Goal: Information Seeking & Learning: Learn about a topic

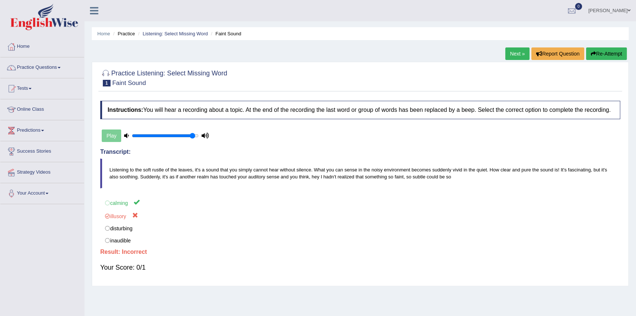
click at [39, 68] on link "Practice Questions" at bounding box center [42, 66] width 84 height 18
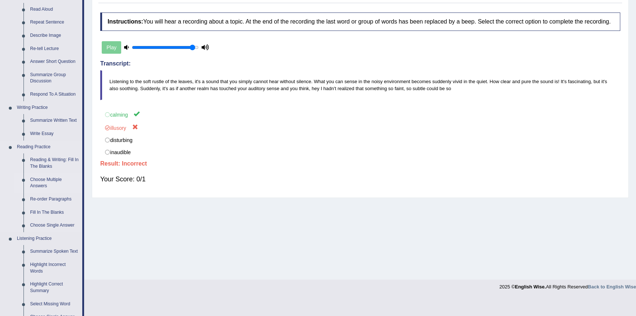
scroll to position [100, 0]
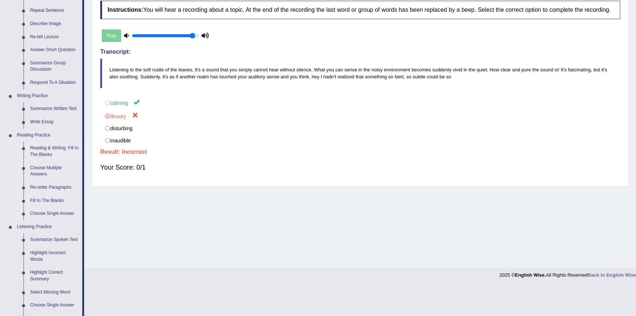
click at [46, 148] on link "Reading & Writing: Fill In The Blanks" at bounding box center [54, 150] width 55 height 19
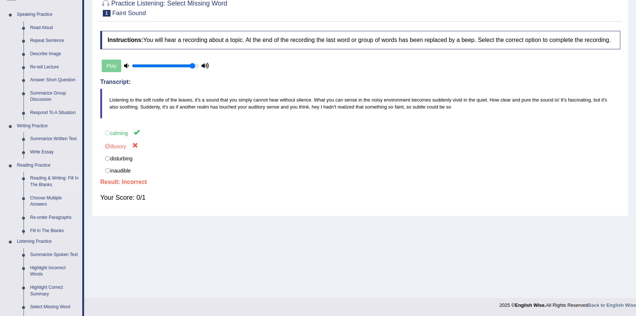
scroll to position [73, 0]
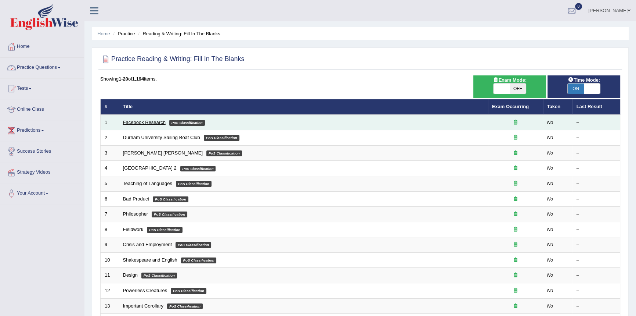
click at [143, 122] on link "Facebook Research" at bounding box center [144, 122] width 43 height 6
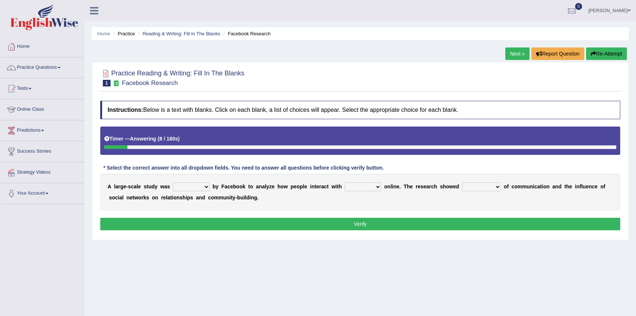
click at [207, 186] on select "surveyed had asked made" at bounding box center [191, 186] width 37 height 9
select select "made"
click at [173, 182] on select "surveyed had asked made" at bounding box center [191, 186] width 37 height 9
click at [373, 186] on select "together all each other another" at bounding box center [363, 186] width 37 height 9
select select "each other"
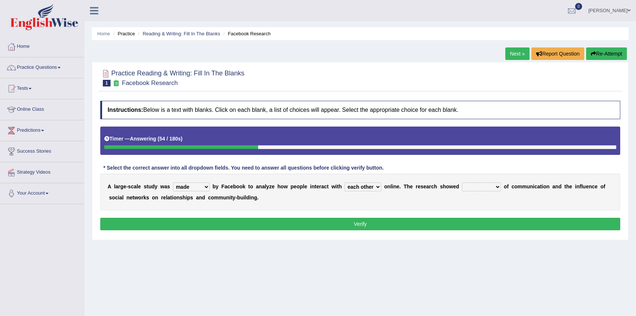
click at [345, 182] on select "together all each other another" at bounding box center [363, 186] width 37 height 9
click at [496, 186] on select "advantages standards fellowships patterns" at bounding box center [481, 186] width 39 height 9
select select "advantages"
click at [462, 182] on select "advantages standards fellowships patterns" at bounding box center [481, 186] width 39 height 9
click at [335, 225] on button "Verify" at bounding box center [360, 224] width 520 height 12
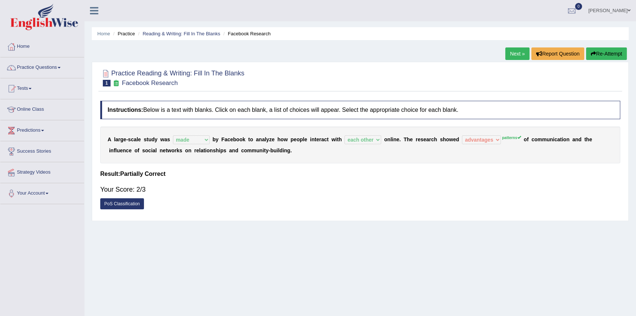
click at [110, 205] on link "PoS Classification" at bounding box center [122, 203] width 44 height 11
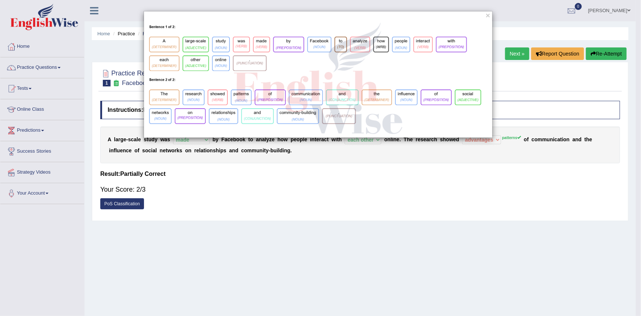
click at [303, 209] on div "×" at bounding box center [320, 158] width 641 height 316
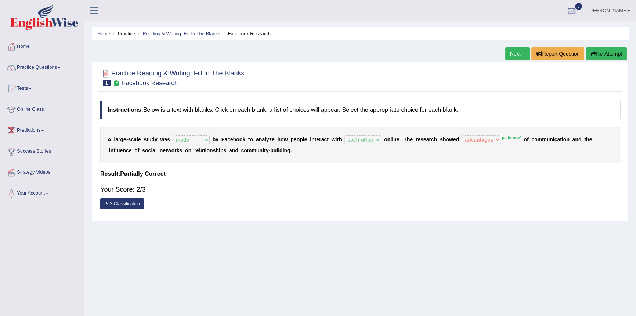
click at [514, 52] on link "Next »" at bounding box center [518, 53] width 24 height 12
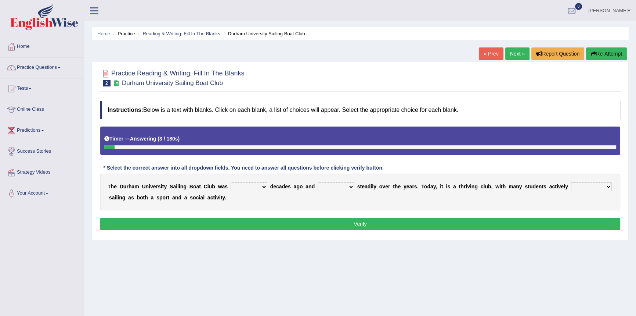
click at [264, 185] on select "found fund founded find" at bounding box center [249, 186] width 37 height 9
select select "found"
click at [231, 182] on select "found fund founded find" at bounding box center [249, 186] width 37 height 9
click at [351, 186] on select "grow growing has grown grown" at bounding box center [336, 186] width 37 height 9
select select "grown"
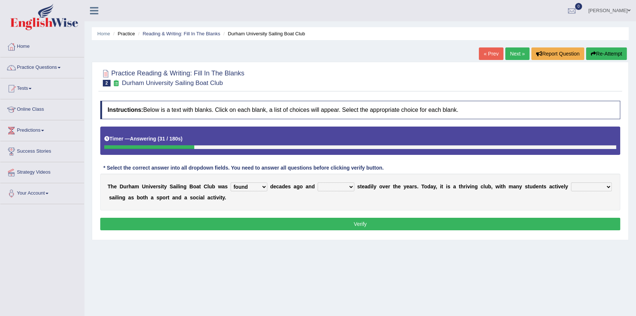
click at [318, 182] on select "grow growing has grown grown" at bounding box center [336, 186] width 37 height 9
click at [609, 188] on select "enjoy enjoyed are enjoying enjoying" at bounding box center [591, 186] width 41 height 9
select select "are enjoying"
click at [571, 182] on select "enjoy enjoyed are enjoying enjoying" at bounding box center [591, 186] width 41 height 9
click at [203, 222] on button "Verify" at bounding box center [360, 224] width 520 height 12
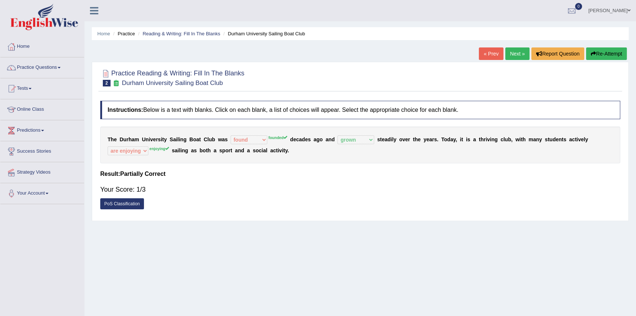
click at [136, 204] on link "PoS Classification" at bounding box center [122, 203] width 44 height 11
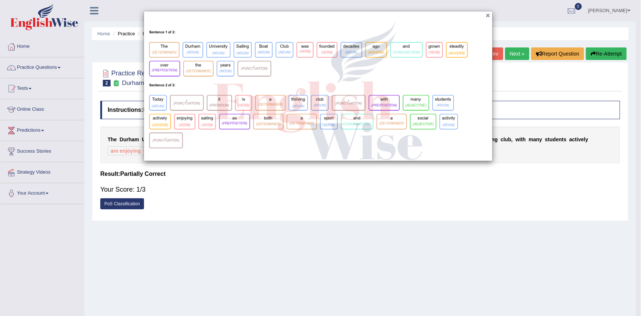
drag, startPoint x: 489, startPoint y: 15, endPoint x: 484, endPoint y: 19, distance: 6.5
click at [489, 15] on button "×" at bounding box center [488, 15] width 4 height 8
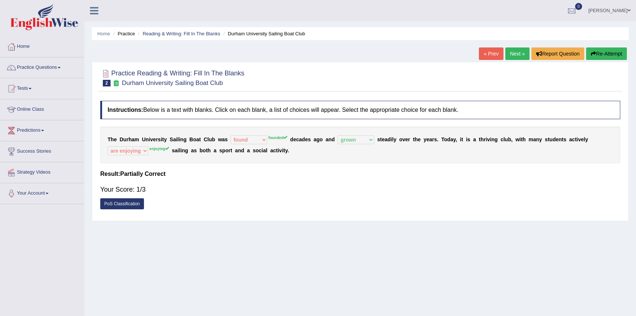
click at [511, 55] on link "Next »" at bounding box center [518, 53] width 24 height 12
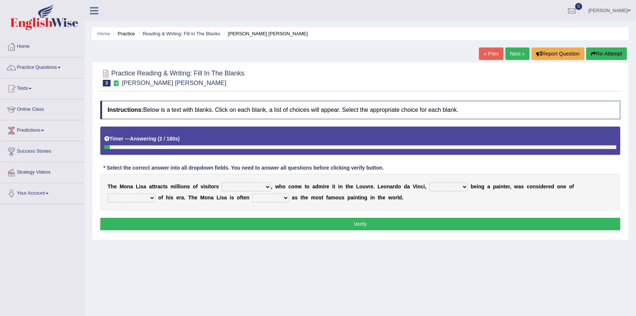
click at [266, 186] on select "around the year the all year all year round per year" at bounding box center [246, 186] width 49 height 9
select select "per year"
click at [222, 182] on select "around the year the all year all year round per year" at bounding box center [246, 186] width 49 height 9
click at [463, 186] on select "rather than as much as as well as as long as" at bounding box center [449, 186] width 39 height 9
select select "as well as"
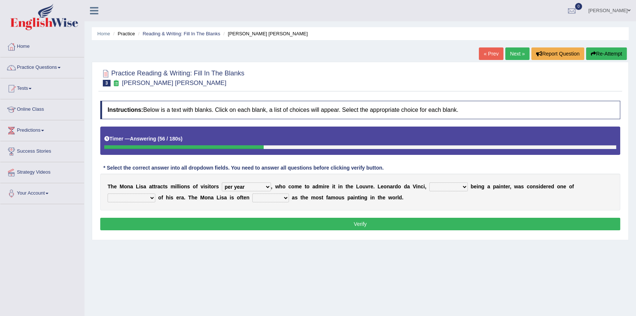
click at [430, 182] on select "rather than as much as as well as as long as" at bounding box center [449, 186] width 39 height 9
click at [152, 198] on select "better artists artist the better artist the best artists" at bounding box center [132, 197] width 48 height 9
select select "the better artist"
click at [108, 193] on select "better artists artist the better artist the best artists" at bounding box center [132, 197] width 48 height 9
click at [286, 198] on select "classified suggested predicted described" at bounding box center [270, 197] width 37 height 9
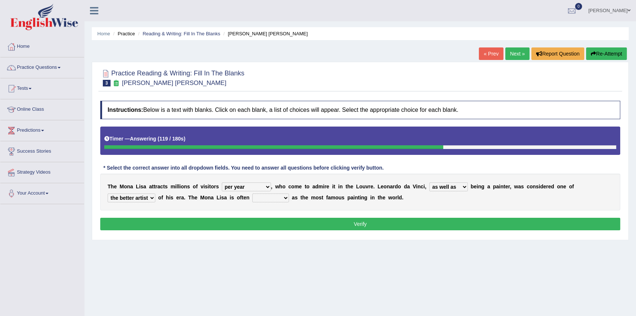
select select "described"
click at [252, 193] on select "classified suggested predicted described" at bounding box center [270, 197] width 37 height 9
click at [294, 226] on button "Verify" at bounding box center [360, 224] width 520 height 12
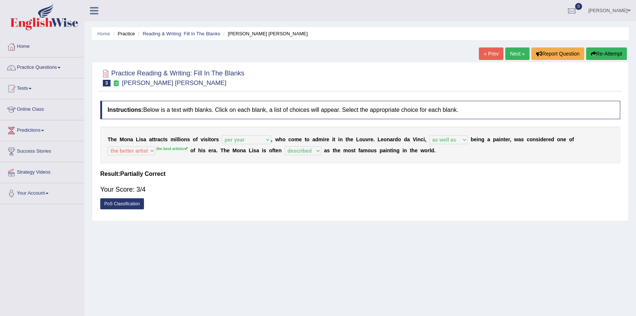
click at [513, 54] on link "Next »" at bounding box center [518, 53] width 24 height 12
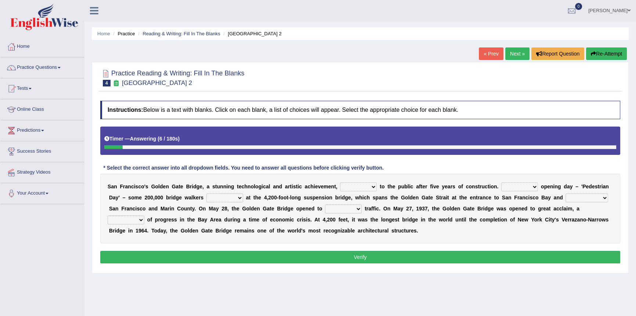
click at [375, 187] on select "opens closes appears equals" at bounding box center [358, 186] width 37 height 9
select select "opens"
click at [340, 182] on select "opens closes appears equals" at bounding box center [358, 186] width 37 height 9
click at [534, 185] on select "On During Since When" at bounding box center [520, 186] width 37 height 9
select select "Since"
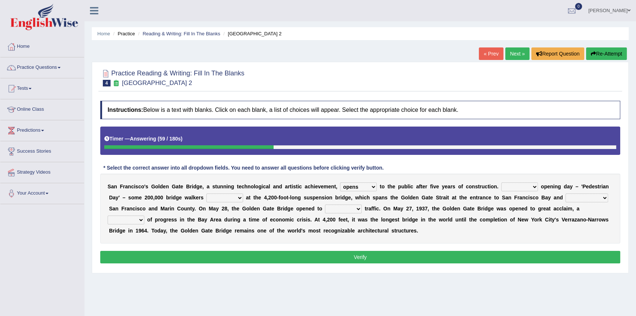
click at [502, 182] on select "On During Since When" at bounding box center [520, 186] width 37 height 9
click at [239, 197] on select "stationed looked marveled laughed" at bounding box center [225, 197] width 37 height 9
select select "stationed"
click at [207, 193] on select "stationed looked marveled laughed" at bounding box center [225, 197] width 37 height 9
click at [604, 197] on select "separates connects channels differentiates" at bounding box center [587, 197] width 43 height 9
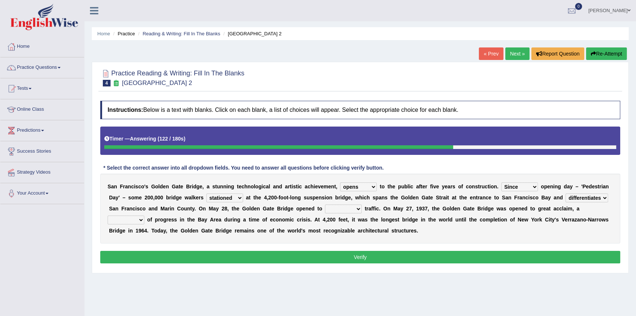
click at [566, 193] on select "separates connects channels differentiates" at bounding box center [587, 197] width 43 height 9
click at [602, 197] on select "separates connects channels differentiates" at bounding box center [587, 197] width 43 height 9
select select "separates"
click at [566, 193] on select "separates connects channels differentiates" at bounding box center [587, 197] width 43 height 9
click at [357, 210] on select "aquatic vehicular airborne watertight" at bounding box center [343, 208] width 37 height 9
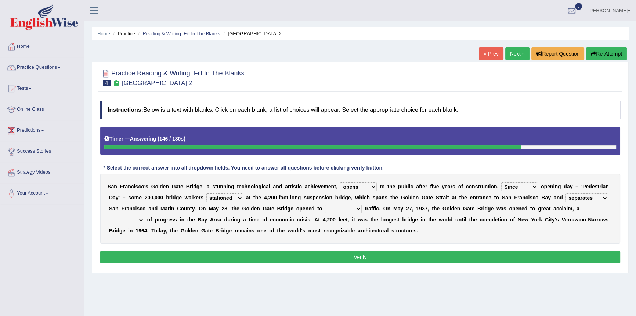
select select "airborne"
click at [325, 204] on select "aquatic vehicular airborne watertight" at bounding box center [343, 208] width 37 height 9
click at [140, 220] on select "denial symbol technique yield" at bounding box center [126, 219] width 37 height 9
select select "technique"
click at [108, 215] on select "denial symbol technique yield" at bounding box center [126, 219] width 37 height 9
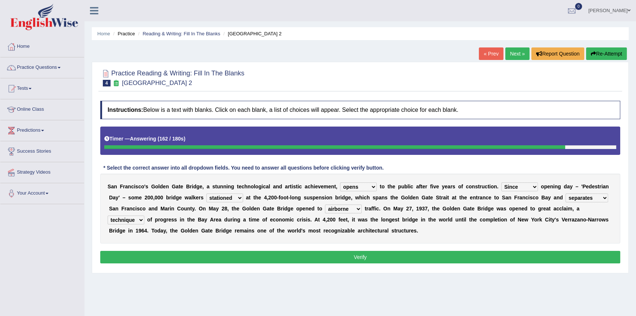
click at [177, 257] on button "Verify" at bounding box center [360, 257] width 520 height 12
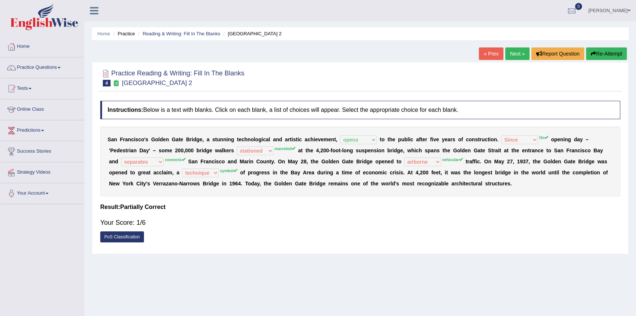
click at [517, 53] on link "Next »" at bounding box center [518, 53] width 24 height 12
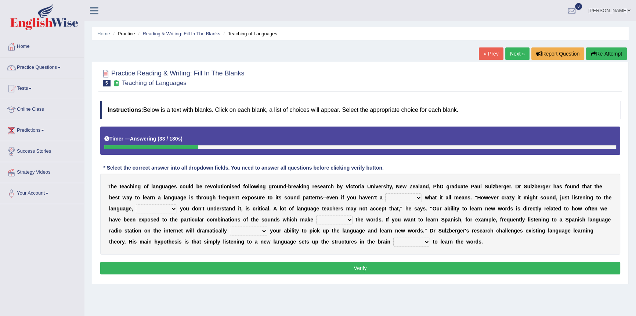
click at [418, 199] on select "dew claw clue due" at bounding box center [403, 197] width 37 height 9
select select "due"
click at [385, 193] on select "dew claw clue due" at bounding box center [403, 197] width 37 height 9
click at [172, 209] on select "but also all together even though if so" at bounding box center [156, 208] width 41 height 9
select select "even though"
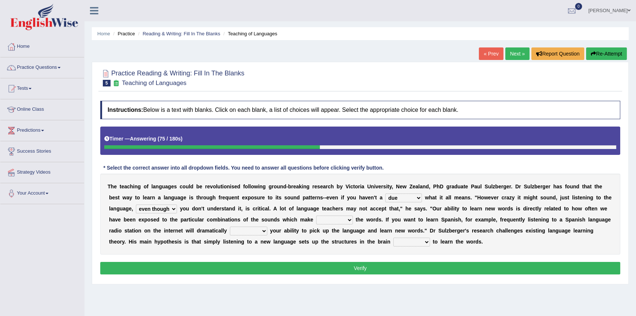
click at [136, 204] on select "but also all together even though if so" at bounding box center [156, 208] width 41 height 9
click at [349, 220] on select "down up of on" at bounding box center [334, 219] width 37 height 9
select select "up"
click at [316, 215] on select "down up of on" at bounding box center [334, 219] width 37 height 9
click at [263, 230] on select "evaluate exaggerate describe boost" at bounding box center [248, 230] width 37 height 9
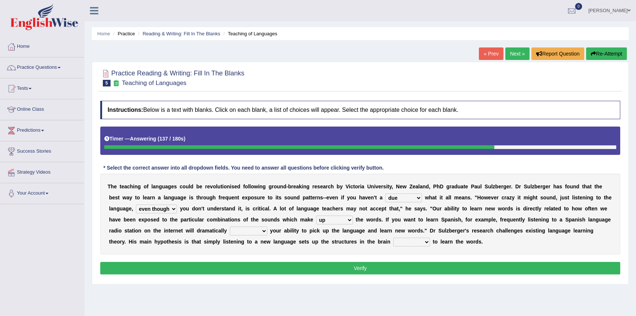
select select "evaluate"
click at [230, 226] on select "evaluate exaggerate describe boost" at bounding box center [248, 230] width 37 height 9
click at [407, 242] on select "requiring required directed to require" at bounding box center [412, 241] width 37 height 9
select select "requiring"
click at [394, 237] on select "requiring required directed to require" at bounding box center [412, 241] width 37 height 9
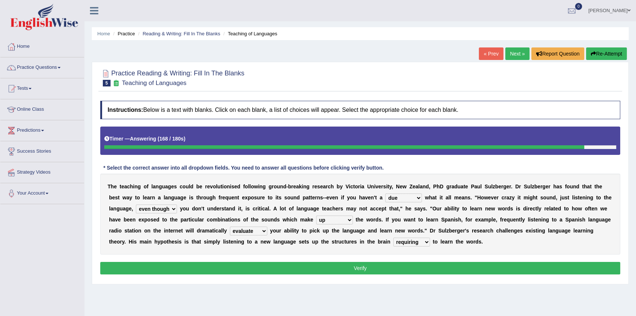
click at [290, 270] on button "Verify" at bounding box center [360, 268] width 520 height 12
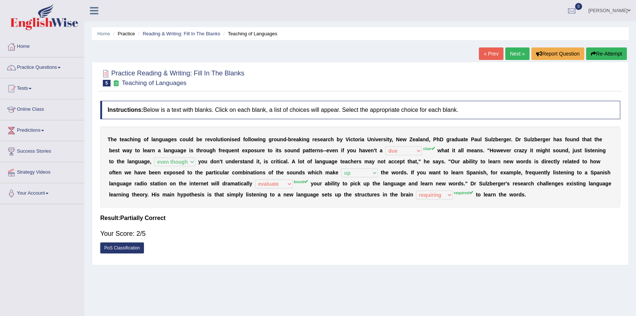
click at [516, 54] on link "Next »" at bounding box center [518, 53] width 24 height 12
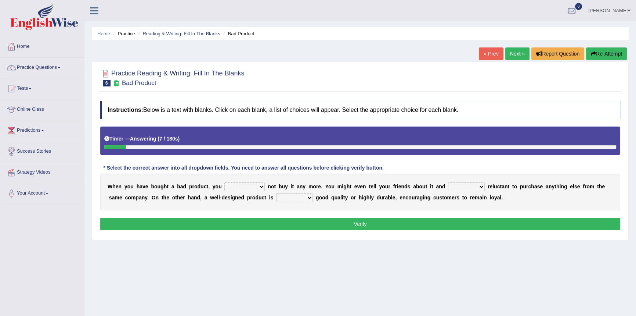
click at [261, 187] on select "would have should have should" at bounding box center [245, 186] width 40 height 9
select select "have"
click at [225, 182] on select "would have should have should" at bounding box center [245, 186] width 40 height 9
click at [261, 187] on select "would have should have should" at bounding box center [245, 186] width 40 height 9
click at [481, 187] on select "is are be being" at bounding box center [466, 186] width 37 height 9
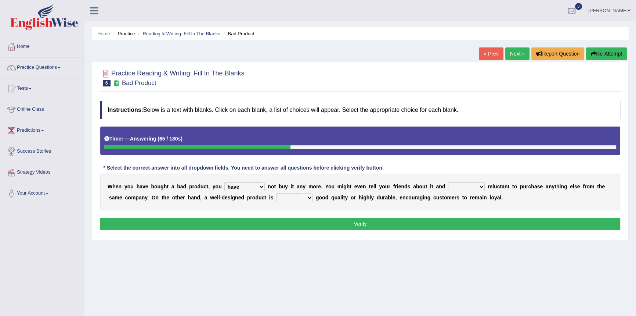
select select "being"
click at [448, 182] on select "is are be being" at bounding box center [466, 186] width 37 height 9
click at [309, 198] on select "both also neither either" at bounding box center [294, 197] width 37 height 9
select select "either"
click at [276, 193] on select "both also neither either" at bounding box center [294, 197] width 37 height 9
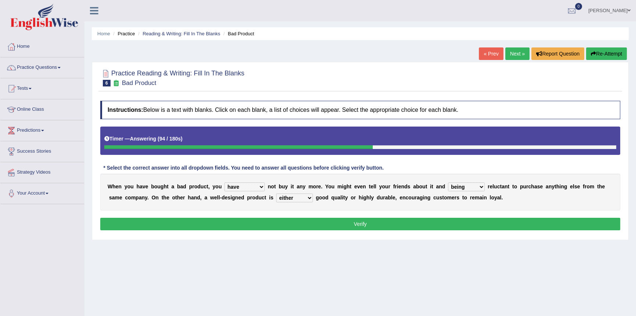
click at [279, 222] on button "Verify" at bounding box center [360, 224] width 520 height 12
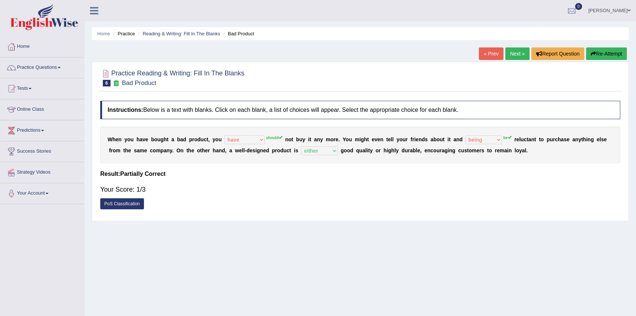
click at [515, 54] on link "Next »" at bounding box center [518, 53] width 24 height 12
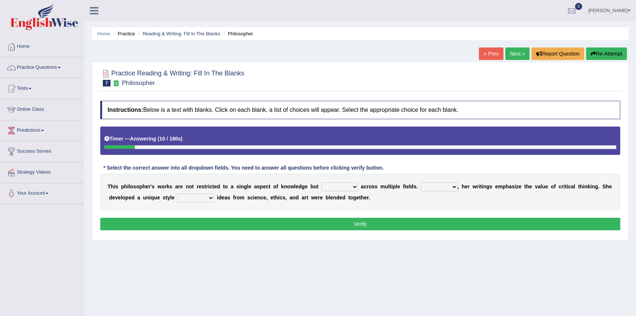
click at [356, 188] on select "constrain contain assemble extend" at bounding box center [340, 186] width 37 height 9
select select "constrain"
click at [322, 182] on select "constrain contain assemble extend" at bounding box center [340, 186] width 37 height 9
click at [454, 187] on select "Rather So Moreover Likely" at bounding box center [439, 186] width 37 height 9
select select "Moreover"
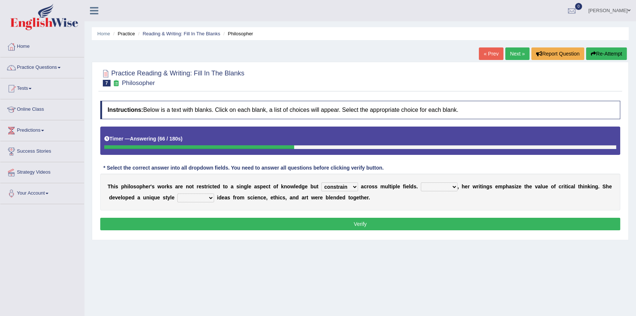
click at [421, 182] on select "Rather So Moreover Likely" at bounding box center [439, 186] width 37 height 9
click at [213, 200] on select "in that that which in which" at bounding box center [195, 197] width 37 height 9
select select "which"
click at [177, 193] on select "in that that which in which" at bounding box center [195, 197] width 37 height 9
click at [290, 223] on button "Verify" at bounding box center [360, 224] width 520 height 12
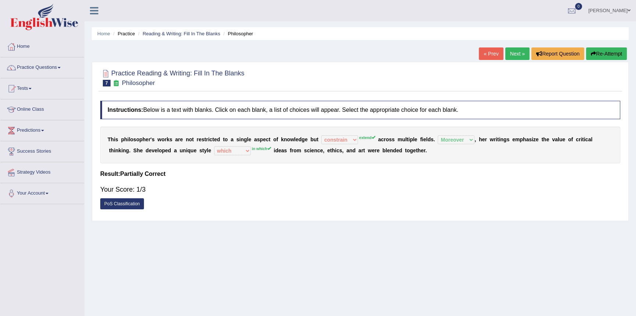
click at [512, 54] on link "Next »" at bounding box center [518, 53] width 24 height 12
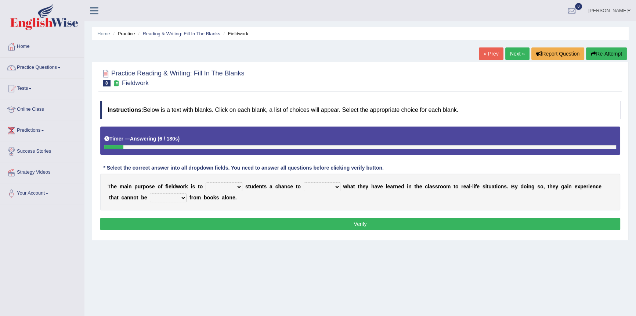
click at [240, 186] on select "resemble stow rave offer" at bounding box center [224, 186] width 37 height 9
select select "rave"
click at [206, 182] on select "resemble stow rave offer" at bounding box center [224, 186] width 37 height 9
click at [336, 187] on select "compare align apply dismount" at bounding box center [322, 186] width 37 height 9
select select "apply"
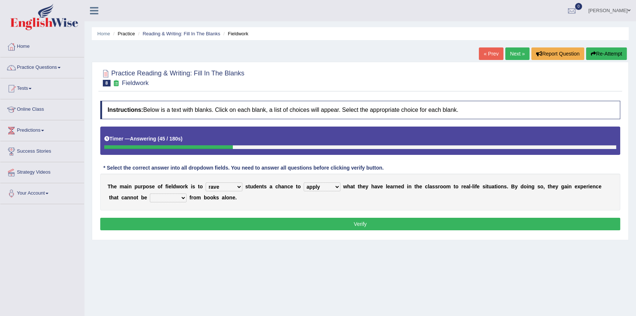
click at [304, 182] on select "compare align apply dismount" at bounding box center [322, 186] width 37 height 9
click at [182, 198] on select "originated prepared obtained touted" at bounding box center [168, 197] width 37 height 9
select select "obtained"
click at [150, 193] on select "originated prepared obtained touted" at bounding box center [168, 197] width 37 height 9
click at [220, 224] on button "Verify" at bounding box center [360, 224] width 520 height 12
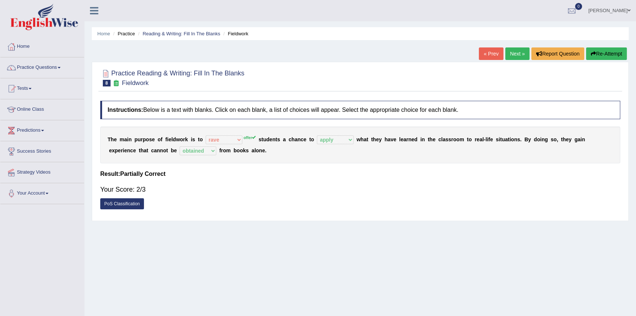
click at [511, 56] on link "Next »" at bounding box center [518, 53] width 24 height 12
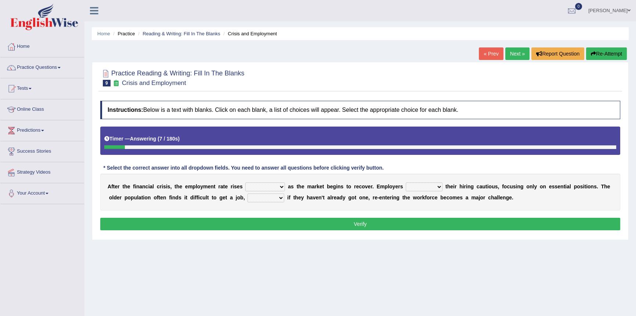
click at [281, 186] on select "normally conversely strenuously sharply" at bounding box center [265, 186] width 40 height 9
select select "normally"
click at [245, 182] on select "normally conversely strenuously sharply" at bounding box center [265, 186] width 40 height 9
click at [439, 186] on select "keeping kept keep are kept" at bounding box center [424, 186] width 37 height 9
select select "are kept"
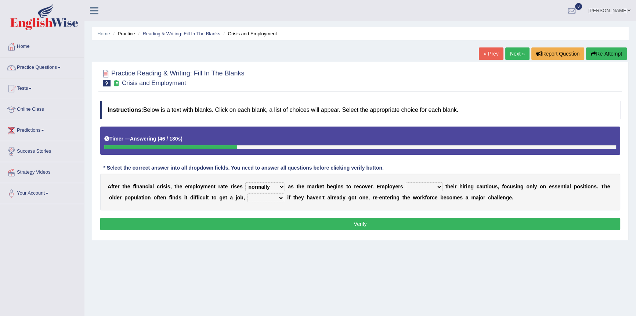
click at [406, 182] on select "keeping kept keep are kept" at bounding box center [424, 186] width 37 height 9
click at [280, 196] on select "although while then because" at bounding box center [266, 197] width 37 height 9
select select "although"
click at [248, 193] on select "although while then because" at bounding box center [266, 197] width 37 height 9
click at [290, 224] on button "Verify" at bounding box center [360, 224] width 520 height 12
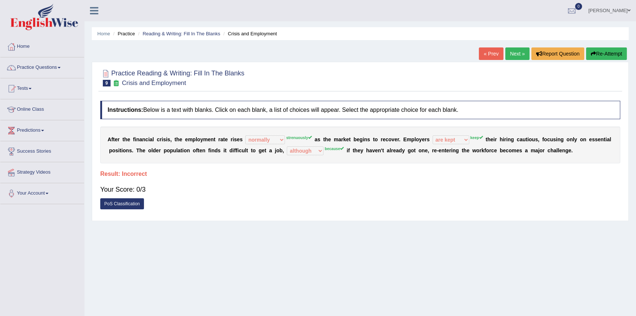
click at [517, 55] on link "Next »" at bounding box center [518, 53] width 24 height 12
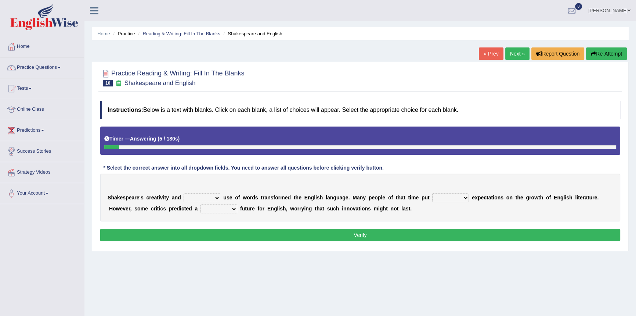
click at [217, 199] on select "idealized intensive fancied inventive" at bounding box center [202, 197] width 37 height 9
select select "idealized"
click at [184, 193] on select "idealized intensive fancied inventive" at bounding box center [202, 197] width 37 height 9
click at [466, 198] on select "wide much high more" at bounding box center [450, 197] width 37 height 9
select select "more"
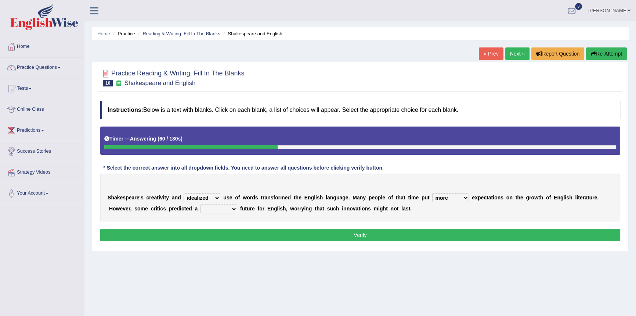
click at [432, 193] on select "wide much high more" at bounding box center [450, 197] width 37 height 9
click at [233, 208] on select "monetary promising irresistible daunting" at bounding box center [219, 208] width 37 height 9
select select "promising"
click at [201, 204] on select "monetary promising irresistible daunting" at bounding box center [219, 208] width 37 height 9
click at [223, 232] on button "Verify" at bounding box center [360, 235] width 520 height 12
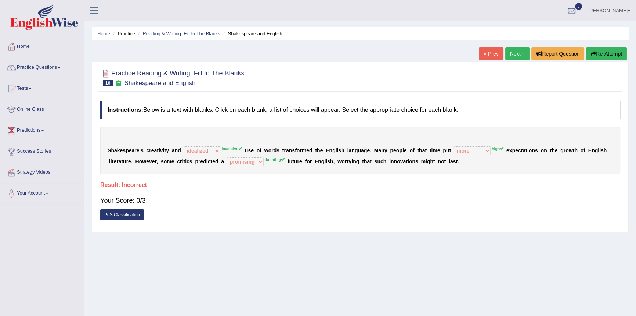
click at [610, 55] on button "Re-Attempt" at bounding box center [606, 53] width 41 height 12
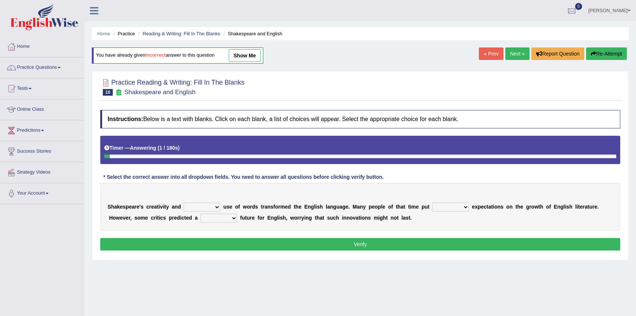
click at [217, 205] on select "idealized intensive fancied inventive" at bounding box center [202, 206] width 37 height 9
select select "intensive"
click at [184, 202] on select "idealized intensive fancied inventive" at bounding box center [202, 206] width 37 height 9
click at [468, 206] on select "wide much high more" at bounding box center [450, 206] width 37 height 9
select select "high"
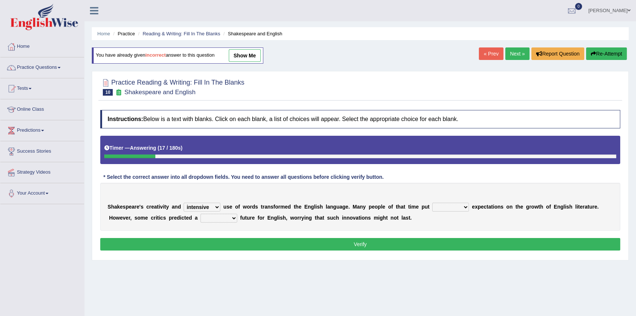
click at [432, 202] on select "wide much high more" at bounding box center [450, 206] width 37 height 9
click at [233, 219] on select "monetary promising irresistible daunting" at bounding box center [219, 217] width 37 height 9
select select "daunting"
click at [201, 213] on select "monetary promising irresistible daunting" at bounding box center [219, 217] width 37 height 9
click at [257, 246] on button "Verify" at bounding box center [360, 244] width 520 height 12
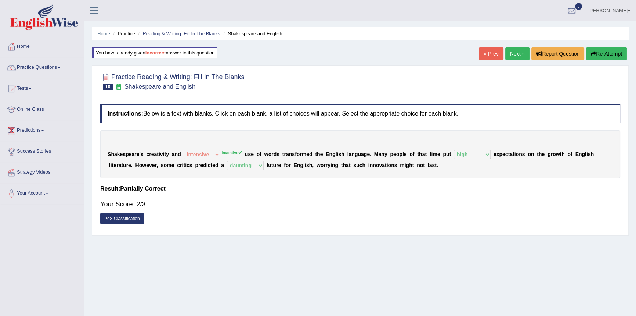
click at [600, 55] on button "Re-Attempt" at bounding box center [606, 53] width 41 height 12
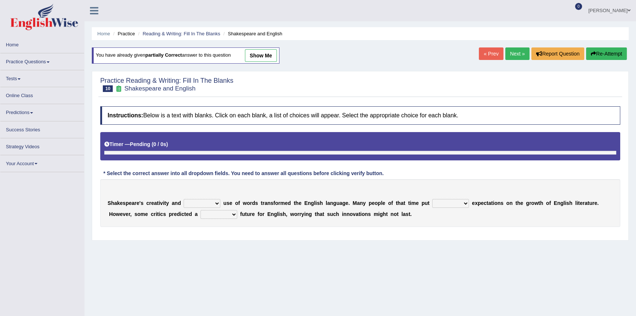
click at [216, 202] on select "idealized intensive fancied inventive" at bounding box center [202, 203] width 37 height 9
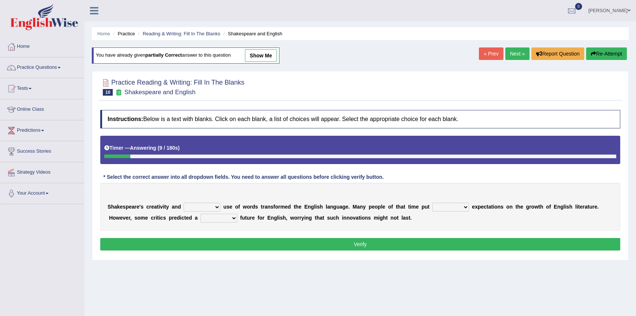
select select "inventive"
click at [184, 202] on select "idealized intensive fancied inventive" at bounding box center [202, 206] width 37 height 9
click at [460, 205] on select "wide much high more" at bounding box center [450, 206] width 37 height 9
select select "high"
click at [432, 202] on select "wide much high more" at bounding box center [450, 206] width 37 height 9
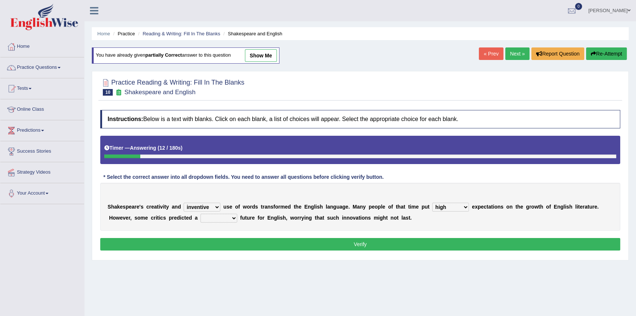
click at [231, 219] on select "monetary promising irresistible daunting" at bounding box center [219, 217] width 37 height 9
select select "daunting"
click at [201, 213] on select "monetary promising irresistible daunting" at bounding box center [219, 217] width 37 height 9
click at [258, 243] on button "Verify" at bounding box center [360, 244] width 520 height 12
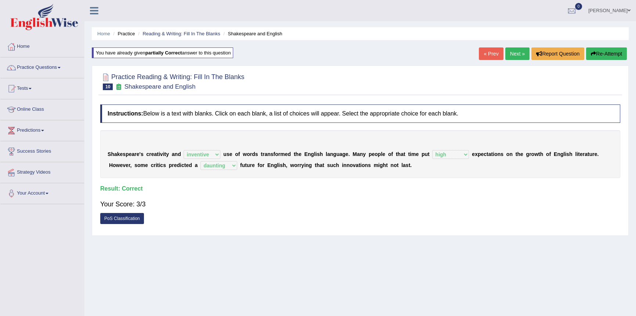
click at [516, 51] on link "Next »" at bounding box center [518, 53] width 24 height 12
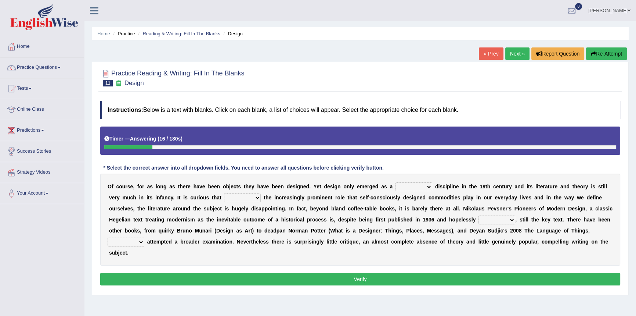
click at [427, 186] on select "bilateral ubiquitous foremost dedicated" at bounding box center [414, 186] width 37 height 9
select select "dedicated"
click at [396, 182] on select "bilateral ubiquitous foremost dedicated" at bounding box center [414, 186] width 37 height 9
click at [254, 197] on select "since despite within through" at bounding box center [242, 197] width 37 height 9
select select "through"
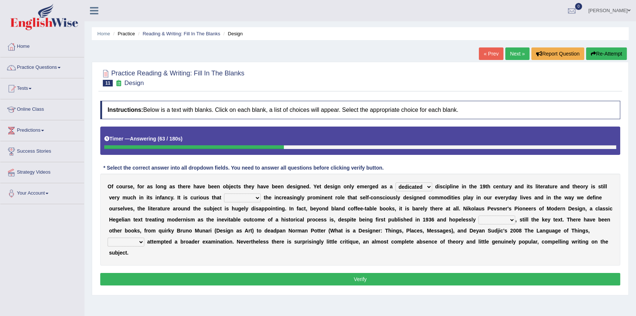
click at [224, 193] on select "since despite within through" at bounding box center [242, 197] width 37 height 9
click at [511, 218] on select "dates dating date dated" at bounding box center [497, 219] width 37 height 9
select select "date"
click at [479, 215] on select "dates dating date dated" at bounding box center [497, 219] width 37 height 9
click at [140, 242] on select "which then however as" at bounding box center [126, 241] width 37 height 9
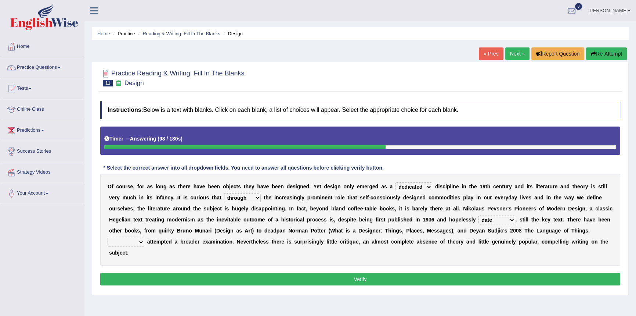
select select "as"
click at [108, 237] on select "which then however as" at bounding box center [126, 241] width 37 height 9
drag, startPoint x: 140, startPoint y: 278, endPoint x: 145, endPoint y: 279, distance: 4.5
click at [142, 278] on button "Verify" at bounding box center [360, 279] width 520 height 12
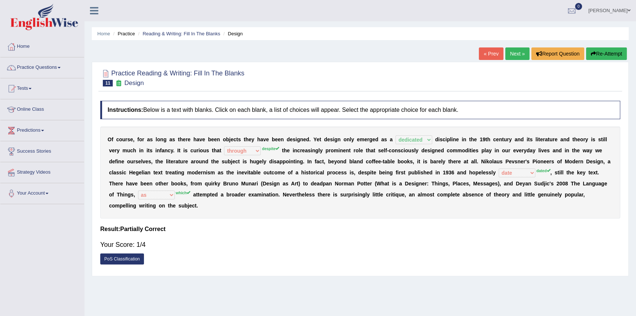
click at [606, 54] on button "Re-Attempt" at bounding box center [606, 53] width 41 height 12
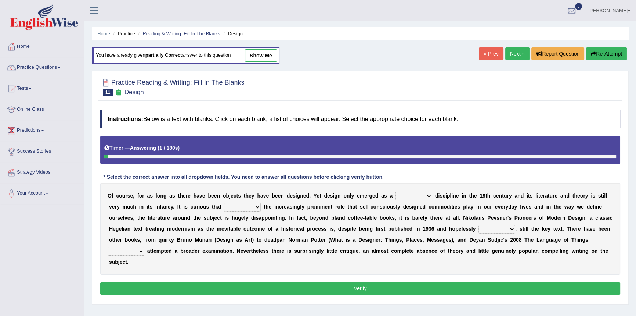
click at [259, 205] on select "since despite within through" at bounding box center [242, 206] width 37 height 9
select select "despite"
click at [224, 202] on select "since despite within through" at bounding box center [242, 206] width 37 height 9
click at [427, 197] on select "bilateral ubiquitous foremost dedicated" at bounding box center [414, 195] width 37 height 9
select select "dedicated"
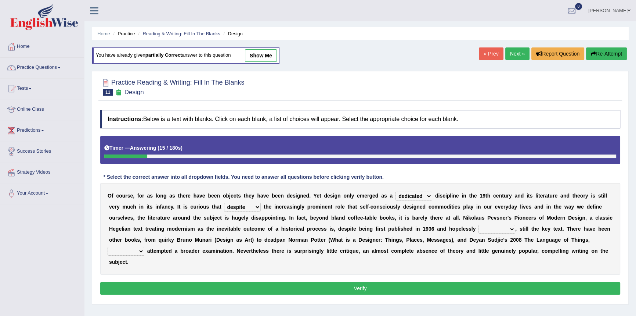
click at [396, 191] on select "bilateral ubiquitous foremost dedicated" at bounding box center [414, 195] width 37 height 9
click at [514, 230] on select "dates dating date dated" at bounding box center [497, 229] width 37 height 9
select select "dated"
click at [479, 225] on select "dates dating date dated" at bounding box center [497, 229] width 37 height 9
click at [140, 251] on select "which then however as" at bounding box center [126, 251] width 37 height 9
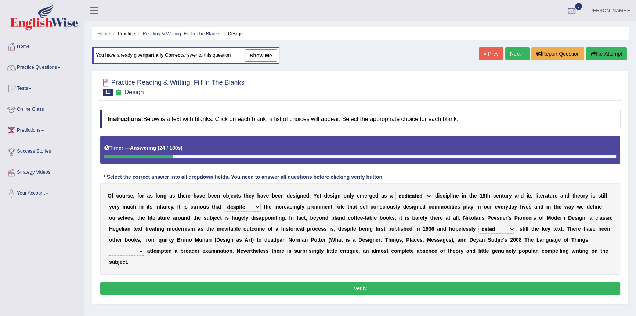
select select "which"
click at [108, 247] on select "which then however as" at bounding box center [126, 251] width 37 height 9
drag, startPoint x: 200, startPoint y: 290, endPoint x: 205, endPoint y: 290, distance: 5.1
click at [202, 290] on button "Verify" at bounding box center [360, 288] width 520 height 12
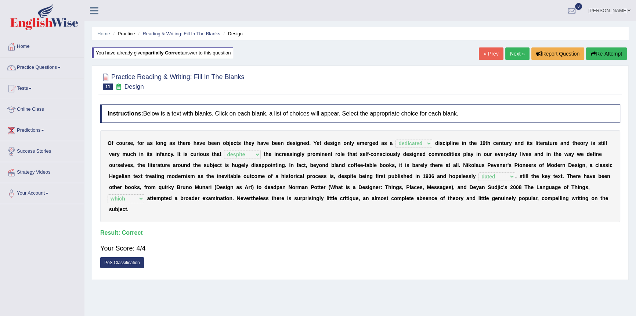
click at [605, 53] on button "Re-Attempt" at bounding box center [606, 53] width 41 height 12
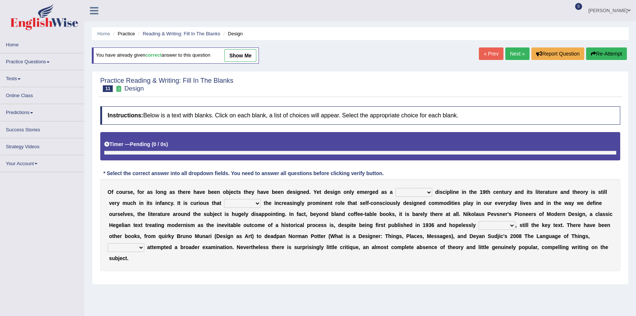
click at [511, 53] on link "Next »" at bounding box center [518, 53] width 24 height 12
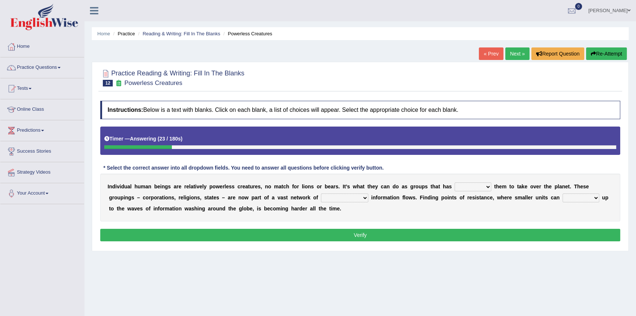
click at [488, 188] on select "enabled contended embodied conjured" at bounding box center [473, 186] width 37 height 9
select select "enabled"
click at [455, 182] on select "enabled contended embodied conjured" at bounding box center [473, 186] width 37 height 9
click at [364, 197] on select "interconnected overlapping fastened exploited" at bounding box center [344, 197] width 47 height 9
select select "fastened"
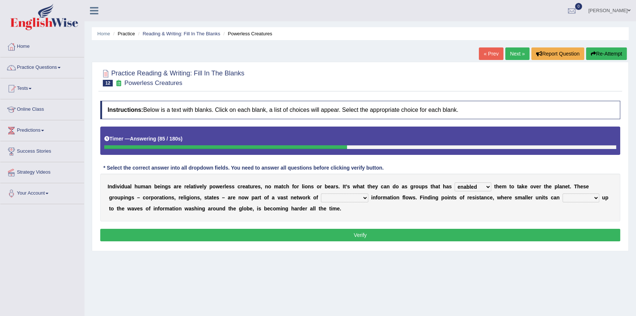
click at [321, 193] on select "interconnected overlapping fastened exploited" at bounding box center [344, 197] width 47 height 9
click at [597, 197] on select "stand raise hail pump" at bounding box center [581, 197] width 37 height 9
select select "raise"
click at [563, 193] on select "stand raise hail pump" at bounding box center [581, 197] width 37 height 9
click at [393, 232] on button "Verify" at bounding box center [360, 235] width 520 height 12
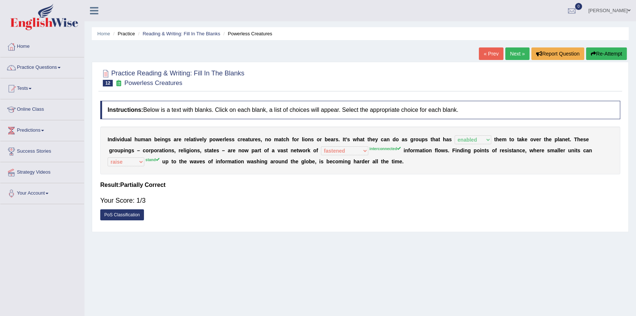
click at [607, 52] on button "Re-Attempt" at bounding box center [606, 53] width 41 height 12
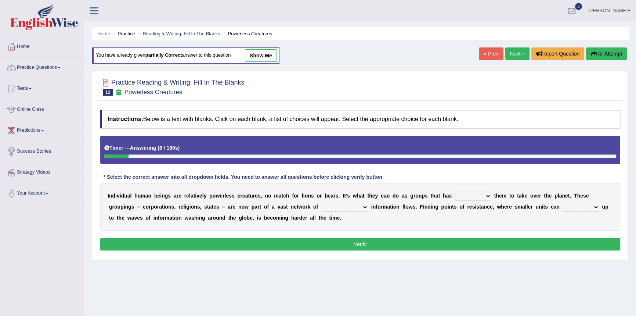
click at [488, 197] on select "enabled contended embodied conjured" at bounding box center [473, 195] width 37 height 9
select select "enabled"
click at [455, 191] on select "enabled contended embodied conjured" at bounding box center [473, 195] width 37 height 9
click at [363, 207] on select "interconnected overlapping fastened exploited" at bounding box center [344, 206] width 47 height 9
select select "interconnected"
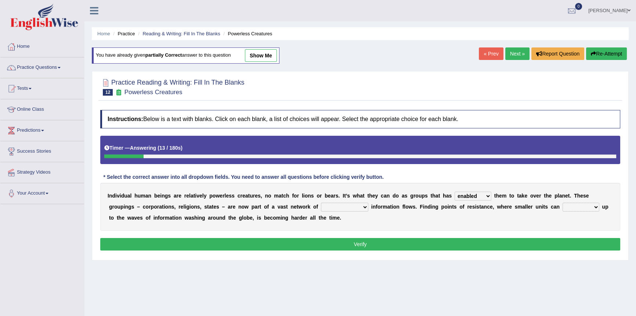
click at [321, 202] on select "interconnected overlapping fastened exploited" at bounding box center [344, 206] width 47 height 9
click at [581, 207] on select "stand raise hail pump" at bounding box center [581, 206] width 37 height 9
select select "stand"
click at [563, 202] on select "stand raise hail pump" at bounding box center [581, 206] width 37 height 9
click at [391, 243] on button "Verify" at bounding box center [360, 244] width 520 height 12
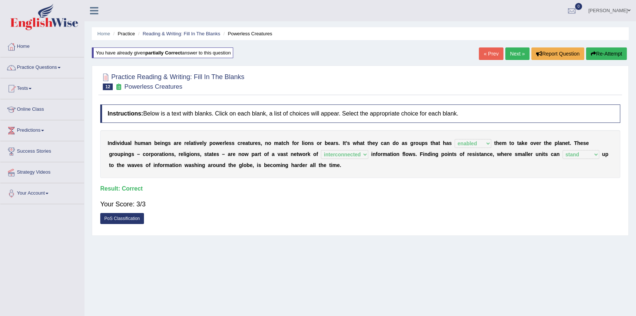
click at [521, 54] on link "Next »" at bounding box center [518, 53] width 24 height 12
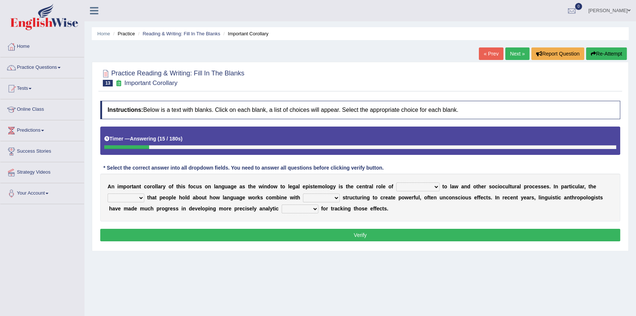
click at [437, 186] on select "discourse epoch dialect acquaintance" at bounding box center [417, 186] width 43 height 9
select select "discourse"
click at [396, 182] on select "discourse epoch dialect acquaintance" at bounding box center [417, 186] width 43 height 9
click at [140, 198] on select "deviation besmirch consent ideas" at bounding box center [126, 197] width 37 height 9
select select "ideas"
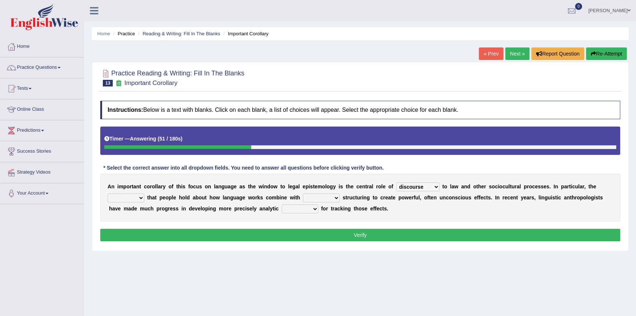
click at [108, 193] on select "deviation besmirch consent ideas" at bounding box center [126, 197] width 37 height 9
click at [338, 199] on select "mandatory linguistic legitimate customary" at bounding box center [321, 197] width 37 height 9
select select "mandatory"
click at [303, 193] on select "mandatory linguistic legitimate customary" at bounding box center [321, 197] width 37 height 9
click at [314, 209] on select "tools appetite albums stroke" at bounding box center [300, 208] width 37 height 9
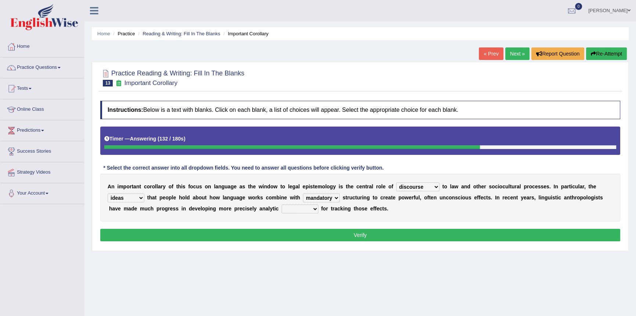
select select "tools"
click at [282, 204] on select "tools appetite albums stroke" at bounding box center [300, 208] width 37 height 9
click at [314, 208] on select "tools appetite albums stroke" at bounding box center [300, 208] width 37 height 9
click at [348, 236] on button "Verify" at bounding box center [360, 235] width 520 height 12
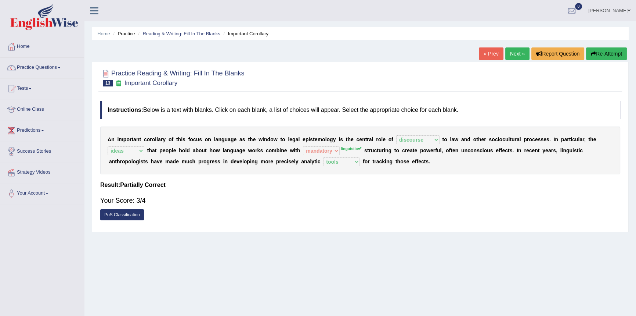
click at [515, 53] on link "Next »" at bounding box center [518, 53] width 24 height 12
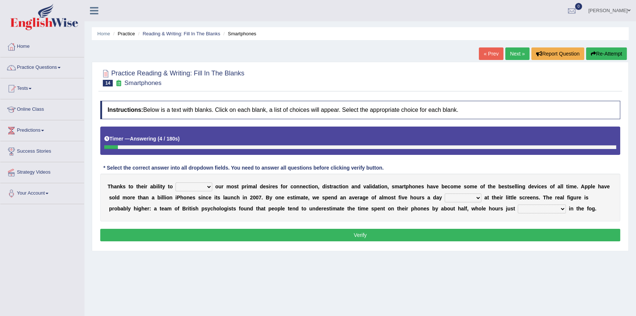
click at [209, 187] on select "hijack describe sharpen conserve" at bounding box center [194, 186] width 37 height 9
select select "conserve"
click at [176, 182] on select "hijack describe sharpen conserve" at bounding box center [194, 186] width 37 height 9
click at [478, 198] on select "watching waggling snoring staring" at bounding box center [463, 197] width 37 height 9
select select "watching"
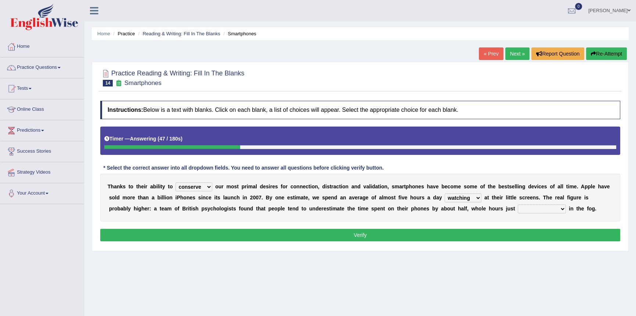
click at [445, 193] on select "watching waggling snoring staring" at bounding box center [463, 197] width 37 height 9
click at [562, 209] on select "has evaporated evaporating evaporate evaporates" at bounding box center [542, 208] width 48 height 9
select select "evaporate"
click at [518, 204] on select "has evaporated evaporating evaporate evaporates" at bounding box center [542, 208] width 48 height 9
click at [341, 236] on button "Verify" at bounding box center [360, 235] width 520 height 12
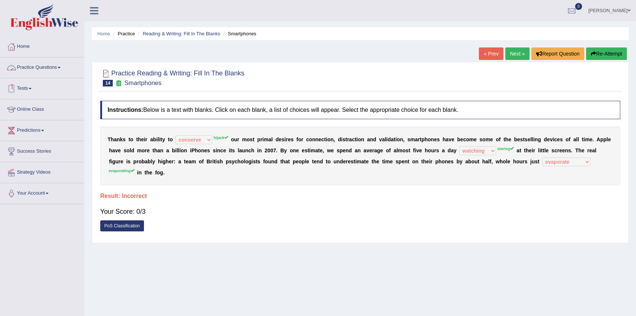
click at [517, 52] on link "Next »" at bounding box center [518, 53] width 24 height 12
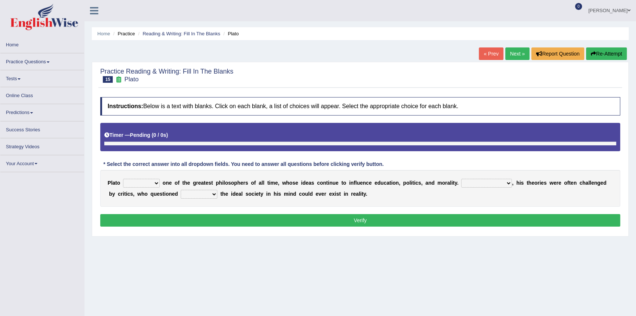
click at [155, 182] on select "keeps comes claims remains" at bounding box center [141, 183] width 37 height 9
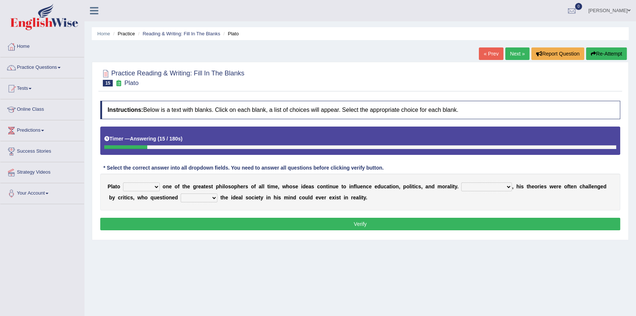
select select "keeps"
click at [123, 182] on select "keeps comes claims remains" at bounding box center [141, 186] width 37 height 9
click at [508, 187] on select "Notwithstanding So However Whatever" at bounding box center [487, 186] width 51 height 9
select select "Notwithstanding"
click at [462, 182] on select "Notwithstanding So However Whatever" at bounding box center [487, 186] width 51 height 9
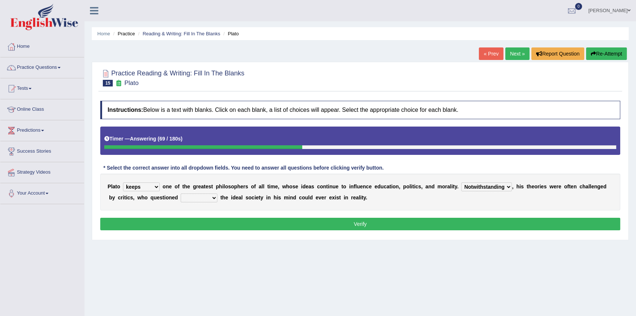
click at [213, 198] on select "which what that whether" at bounding box center [199, 197] width 37 height 9
select select "what"
click at [181, 193] on select "which what that whether" at bounding box center [199, 197] width 37 height 9
click at [224, 222] on button "Verify" at bounding box center [360, 224] width 520 height 12
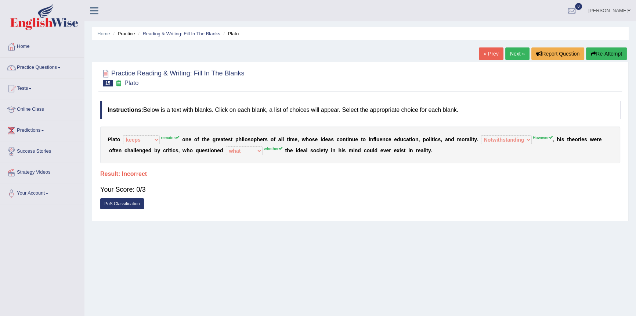
click at [509, 55] on link "Next »" at bounding box center [518, 53] width 24 height 12
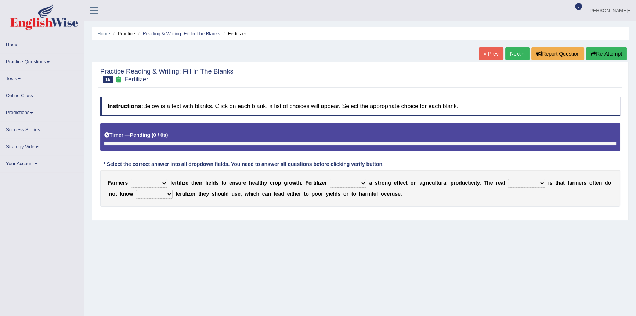
click at [165, 182] on select "must should need can" at bounding box center [149, 183] width 37 height 9
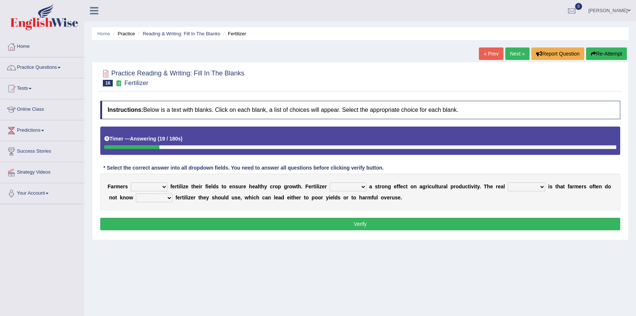
select select "need"
click at [131, 182] on select "must should need can" at bounding box center [149, 186] width 37 height 9
click at [165, 185] on select "must should need can" at bounding box center [149, 186] width 37 height 9
click at [301, 233] on div "Instructions: Below is a text with blanks. Click on each blank, a list of choic…" at bounding box center [360, 166] width 524 height 139
click at [363, 186] on select "has had have having" at bounding box center [348, 186] width 37 height 9
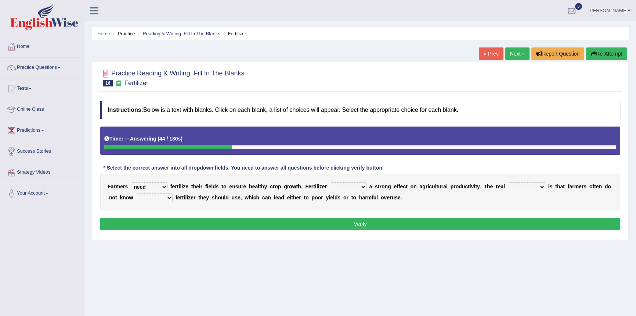
select select "having"
click at [330, 182] on select "has had have having" at bounding box center [348, 186] width 37 height 9
click at [544, 185] on select "problem question conclusion answer" at bounding box center [526, 186] width 37 height 9
click at [168, 198] on select "how much how many however so much" at bounding box center [154, 197] width 37 height 9
select select "how many"
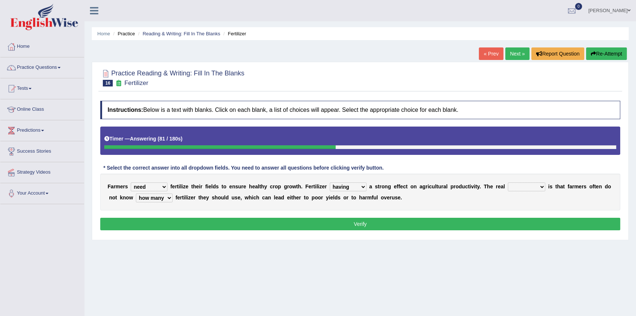
click at [136, 193] on select "how much how many however so much" at bounding box center [154, 197] width 37 height 9
click at [544, 186] on select "problem question conclusion answer" at bounding box center [526, 186] width 37 height 9
select select "question"
click at [508, 182] on select "problem question conclusion answer" at bounding box center [526, 186] width 37 height 9
click at [353, 224] on button "Verify" at bounding box center [360, 224] width 520 height 12
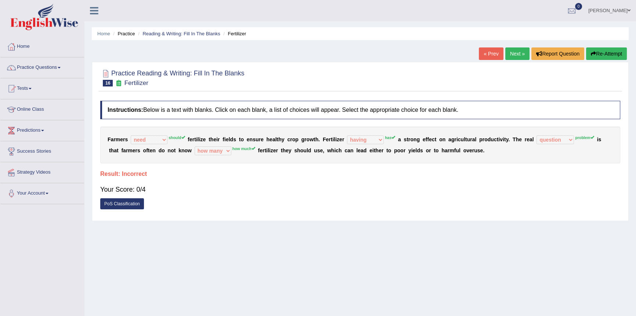
click at [514, 55] on link "Next »" at bounding box center [518, 53] width 24 height 12
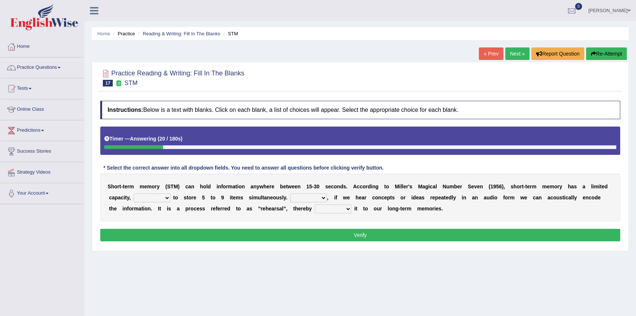
click at [168, 198] on select "being able is able be able unable" at bounding box center [152, 197] width 37 height 9
select select "is able"
click at [134, 193] on select "being able is able be able unable" at bounding box center [152, 197] width 37 height 9
click at [324, 197] on select "However So Moreover Therefore" at bounding box center [308, 197] width 37 height 9
select select "Therefore"
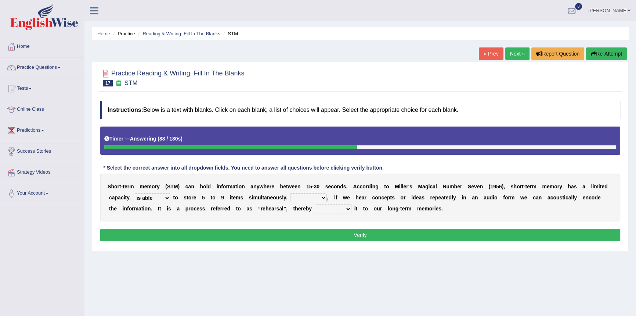
click at [290, 193] on select "However So Moreover Therefore" at bounding box center [308, 197] width 37 height 9
click at [346, 209] on select "commit commits commiting commited" at bounding box center [333, 208] width 37 height 9
select select "commited"
click at [315, 204] on select "commit commits commiting commited" at bounding box center [333, 208] width 37 height 9
click at [331, 237] on button "Verify" at bounding box center [360, 235] width 520 height 12
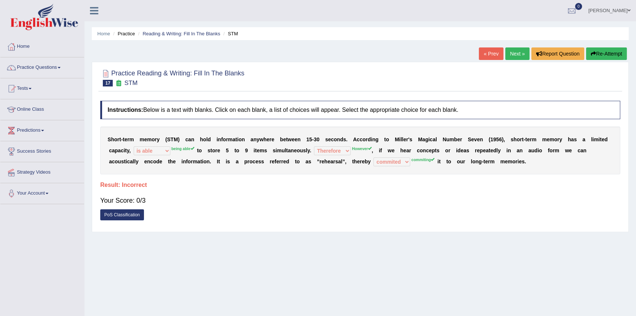
drag, startPoint x: 512, startPoint y: 54, endPoint x: 502, endPoint y: 59, distance: 11.3
click at [512, 54] on link "Next »" at bounding box center [518, 53] width 24 height 12
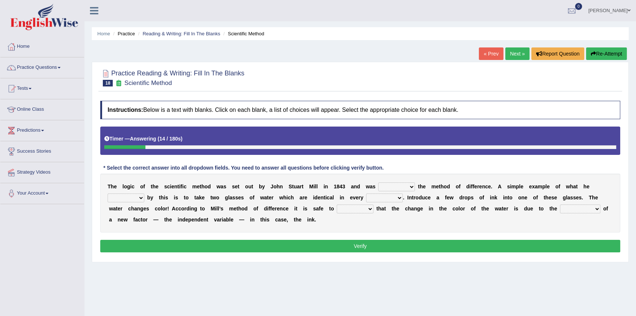
click at [410, 188] on select "pointed claimed demanded named" at bounding box center [396, 186] width 37 height 9
select select "pointed"
click at [378, 182] on select "pointed claimed demanded named" at bounding box center [396, 186] width 37 height 9
click at [139, 198] on select "capped charged found meant" at bounding box center [126, 197] width 37 height 9
select select "found"
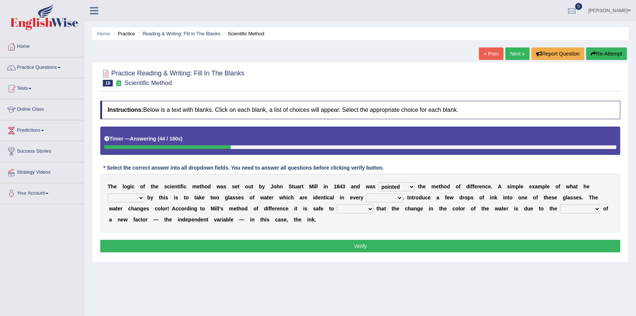
click at [108, 193] on select "capped charged found meant" at bounding box center [126, 197] width 37 height 9
click at [399, 198] on select "thought identity measure respect" at bounding box center [384, 197] width 37 height 9
select select "identity"
click at [366, 193] on select "thought identity measure respect" at bounding box center [384, 197] width 37 height 9
click at [371, 208] on select "assume discuss prefer acclaim" at bounding box center [355, 208] width 37 height 9
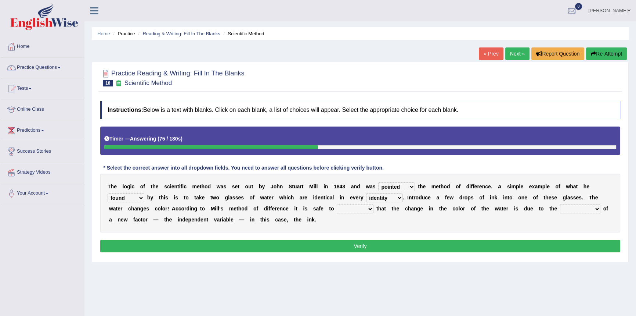
select select "discuss"
click at [337, 204] on select "assume discuss prefer acclaim" at bounding box center [355, 208] width 37 height 9
click at [596, 208] on select "introduction magnitude preparation purification" at bounding box center [580, 208] width 40 height 9
select select "preparation"
click at [560, 204] on select "introduction magnitude preparation purification" at bounding box center [580, 208] width 40 height 9
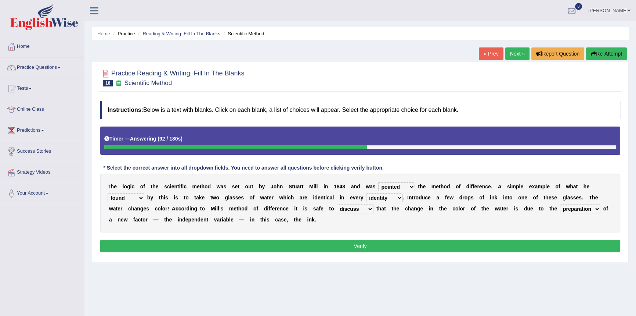
click at [448, 250] on button "Verify" at bounding box center [360, 246] width 520 height 12
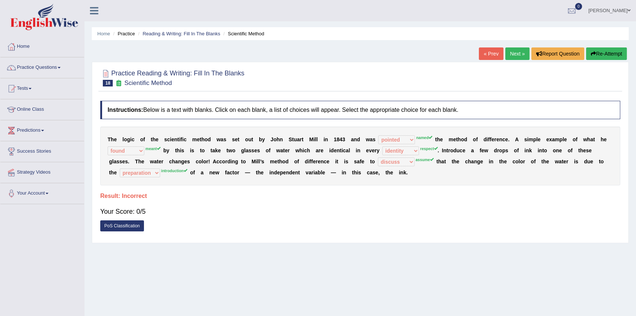
drag, startPoint x: 510, startPoint y: 55, endPoint x: 503, endPoint y: 59, distance: 8.7
click at [510, 55] on link "Next »" at bounding box center [518, 53] width 24 height 12
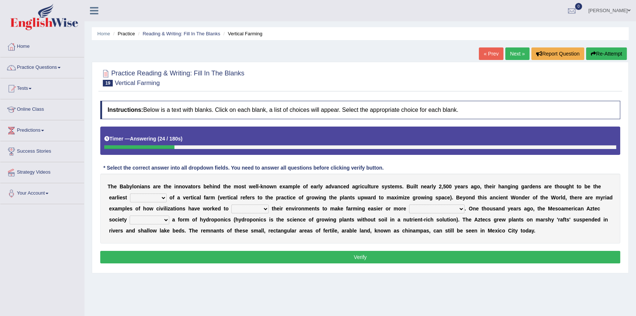
click at [163, 199] on select "prototype failure discredit protocol" at bounding box center [148, 197] width 37 height 9
select select "prototype"
click at [130, 193] on select "prototype failure discredit protocol" at bounding box center [148, 197] width 37 height 9
click at [265, 209] on select "manipulate escape respect disarrange" at bounding box center [249, 208] width 37 height 9
select select "escape"
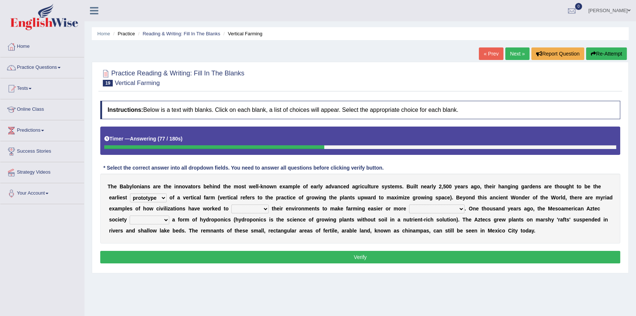
click at [231, 204] on select "manipulate escape respect disarrange" at bounding box center [249, 208] width 37 height 9
click at [460, 209] on select "productive constructive connective counterproductive" at bounding box center [436, 208] width 55 height 9
select select "productive"
click at [409, 204] on select "productive constructive connective counterproductive" at bounding box center [436, 208] width 55 height 9
click at [163, 220] on select "domineered volunteered pioneered engineered" at bounding box center [150, 219] width 40 height 9
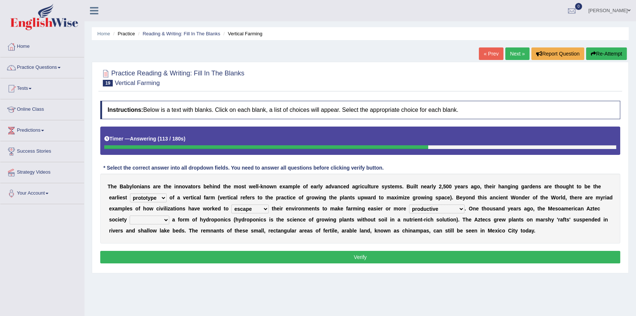
select select "pioneered"
click at [130, 215] on select "domineered volunteered pioneered engineered" at bounding box center [150, 219] width 40 height 9
click at [195, 251] on button "Verify" at bounding box center [360, 257] width 520 height 12
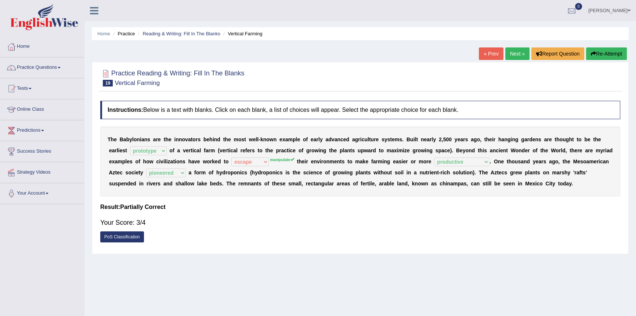
click at [514, 53] on link "Next »" at bounding box center [518, 53] width 24 height 12
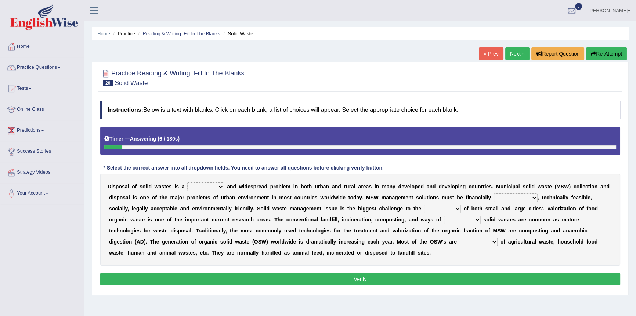
click at [220, 187] on select "slanting stinging stalling shafting" at bounding box center [205, 186] width 37 height 9
select select "shafting"
click at [187, 182] on select "slanting stinging stalling shafting" at bounding box center [205, 186] width 37 height 9
click at [534, 197] on select "unattainable sustainable objectionable treasonable" at bounding box center [516, 197] width 44 height 9
select select "sustainable"
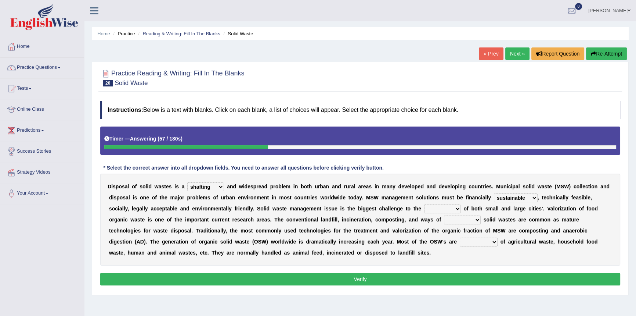
click at [494, 193] on select "unattainable sustainable objectionable treasonable" at bounding box center [516, 197] width 44 height 9
click at [457, 209] on select "plants culture authorities history" at bounding box center [442, 208] width 37 height 9
select select "culture"
click at [424, 204] on select "plants culture authorities history" at bounding box center [442, 208] width 37 height 9
click at [480, 218] on select "reserving preserving deserving handling" at bounding box center [462, 219] width 37 height 9
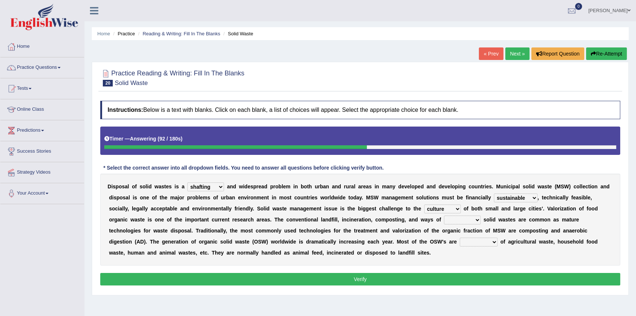
select select "handling"
click at [444, 215] on select "reserving preserving deserving handling" at bounding box center [462, 219] width 37 height 9
click at [489, 241] on select "composed disposed composing disposing" at bounding box center [479, 241] width 38 height 9
select select "disposing"
click at [460, 237] on select "composed disposed composing disposing" at bounding box center [479, 241] width 38 height 9
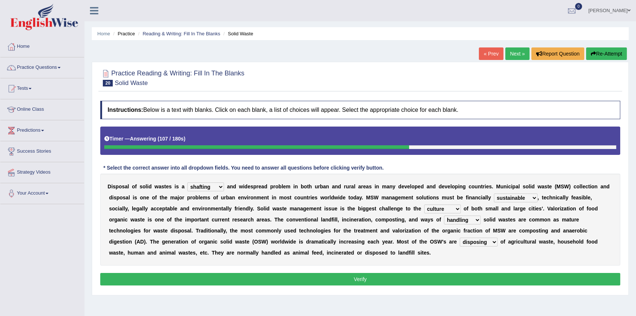
click at [443, 279] on button "Verify" at bounding box center [360, 279] width 520 height 12
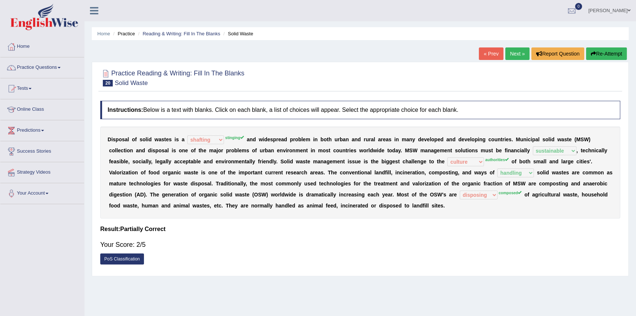
click at [33, 68] on link "Practice Questions" at bounding box center [42, 66] width 84 height 18
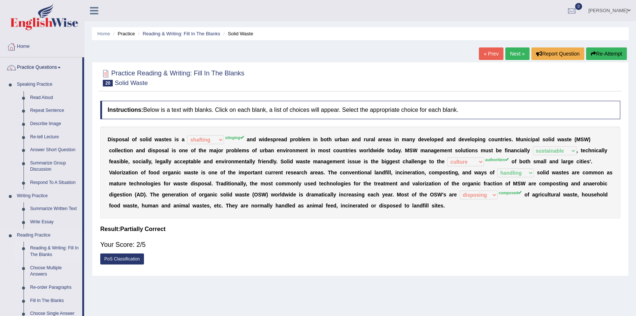
click at [53, 249] on link "Reading & Writing: Fill In The Blanks" at bounding box center [54, 250] width 55 height 19
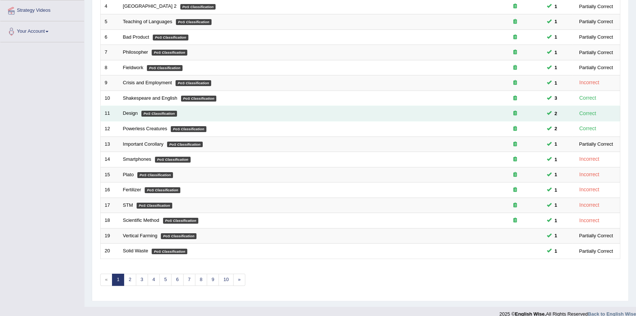
scroll to position [170, 0]
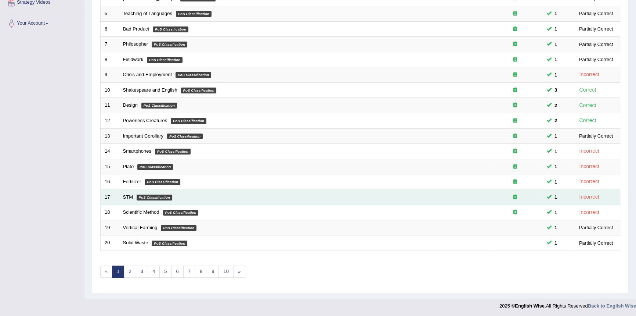
click at [516, 197] on icon at bounding box center [516, 196] width 4 height 5
click at [514, 196] on icon at bounding box center [516, 196] width 4 height 5
click at [515, 195] on icon at bounding box center [516, 196] width 4 height 5
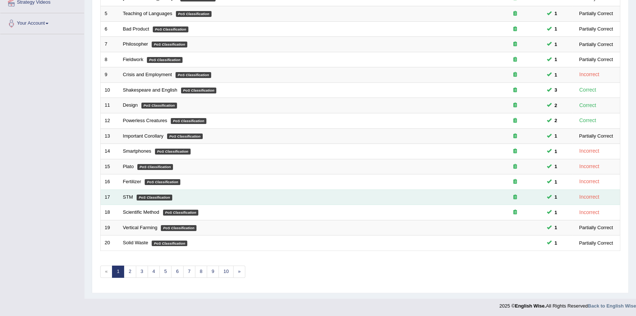
click at [549, 195] on span at bounding box center [549, 196] width 5 height 5
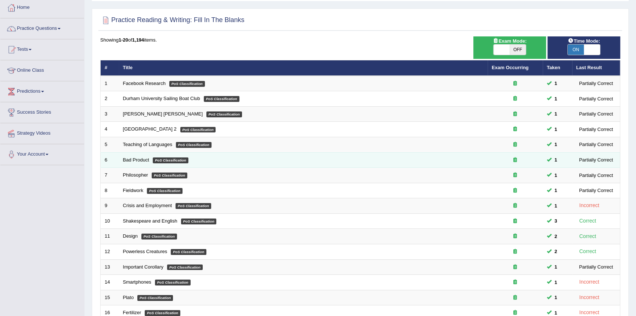
scroll to position [3, 0]
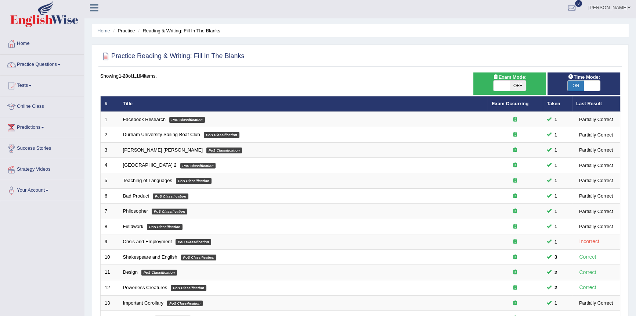
click at [579, 84] on span "ON" at bounding box center [576, 85] width 16 height 10
checkbox input "false"
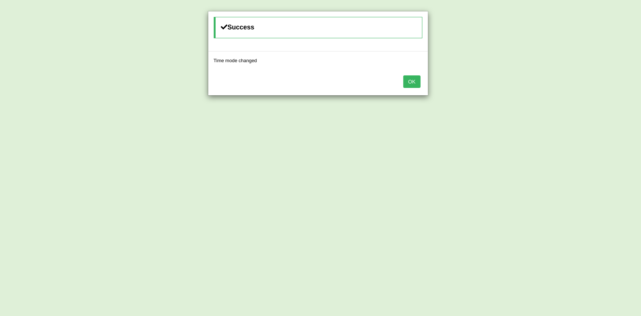
click at [416, 81] on button "OK" at bounding box center [411, 81] width 17 height 12
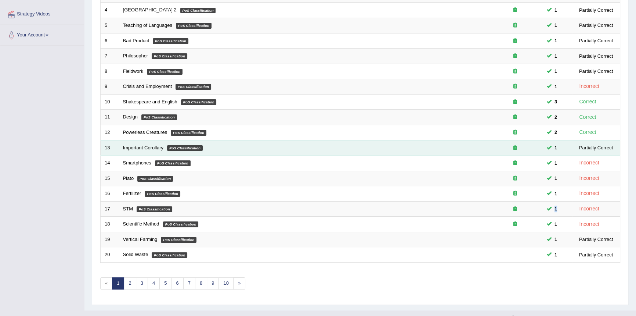
scroll to position [170, 0]
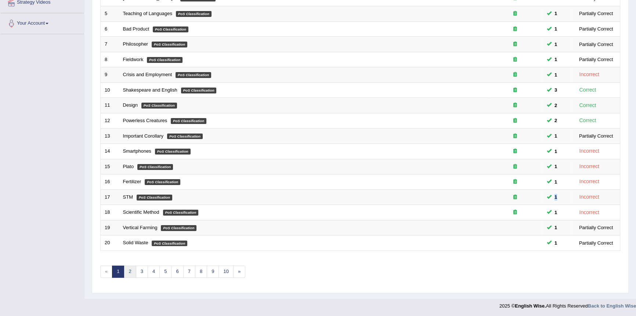
click at [130, 270] on link "2" at bounding box center [130, 271] width 12 height 12
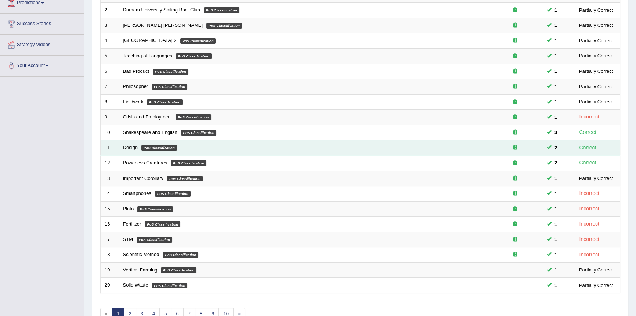
scroll to position [133, 0]
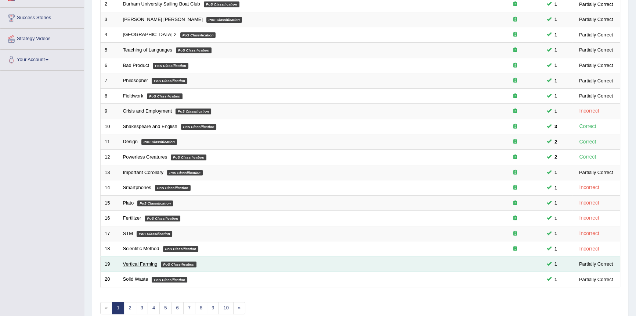
click at [143, 262] on link "Vertical Farming" at bounding box center [140, 264] width 35 height 6
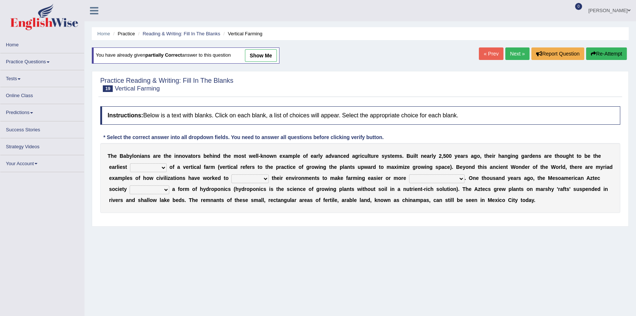
click at [161, 167] on select "prototype failure discredit protocol" at bounding box center [148, 167] width 37 height 9
select select "prototype"
click at [130, 163] on select "prototype failure discredit protocol" at bounding box center [148, 167] width 37 height 9
click at [267, 177] on select "manipulate escape respect disarrange" at bounding box center [249, 178] width 37 height 9
select select "manipulate"
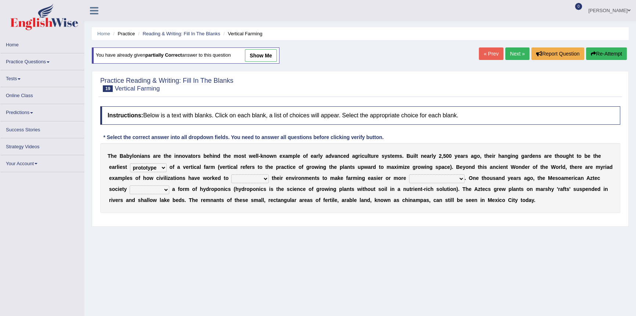
click at [231, 174] on select "manipulate escape respect disarrange" at bounding box center [249, 178] width 37 height 9
click at [463, 176] on select "productive constructive connective counterproductive" at bounding box center [436, 178] width 55 height 9
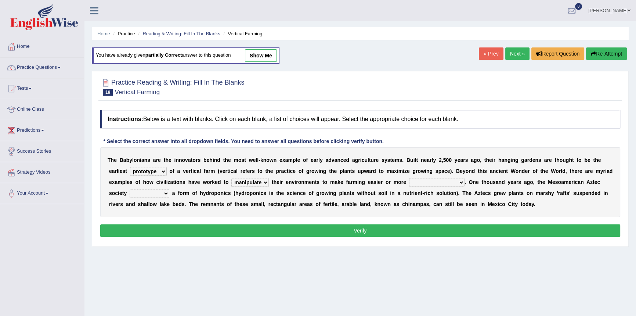
select select "productive"
click at [409, 178] on select "productive constructive connective counterproductive" at bounding box center [436, 182] width 55 height 9
click at [166, 191] on select "domineered volunteered pioneered engineered" at bounding box center [150, 193] width 40 height 9
select select "pioneered"
click at [130, 189] on select "domineered volunteered pioneered engineered" at bounding box center [150, 193] width 40 height 9
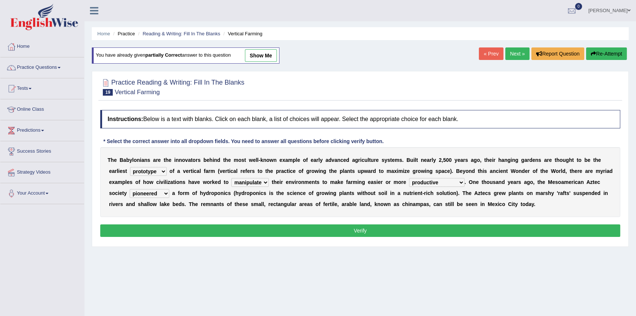
click at [199, 230] on button "Verify" at bounding box center [360, 230] width 520 height 12
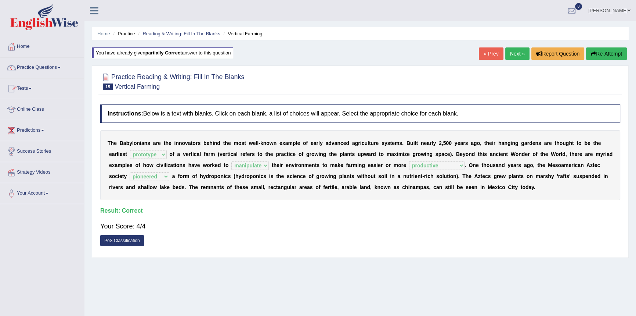
click at [40, 66] on link "Practice Questions" at bounding box center [42, 66] width 84 height 18
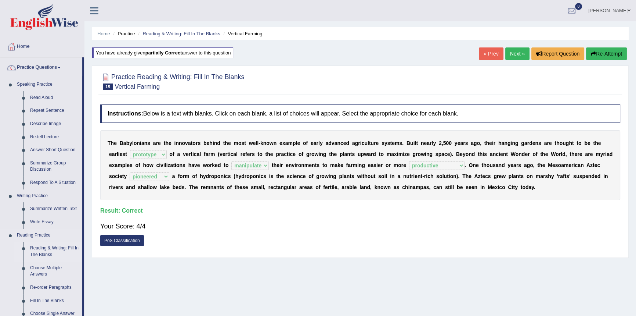
click at [48, 250] on link "Reading & Writing: Fill In The Blanks" at bounding box center [54, 250] width 55 height 19
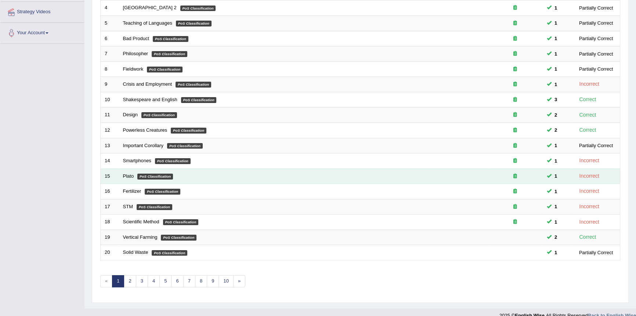
scroll to position [170, 0]
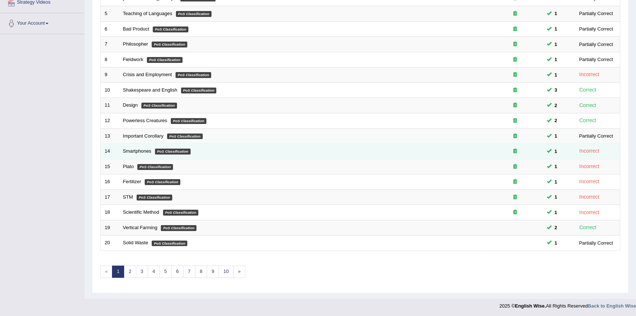
click at [586, 150] on div "Incorrect" at bounding box center [590, 151] width 26 height 8
click at [552, 150] on span "1" at bounding box center [556, 151] width 8 height 8
click at [549, 150] on span at bounding box center [549, 150] width 5 height 5
click at [515, 150] on icon at bounding box center [516, 150] width 4 height 5
